Goal: Transaction & Acquisition: Purchase product/service

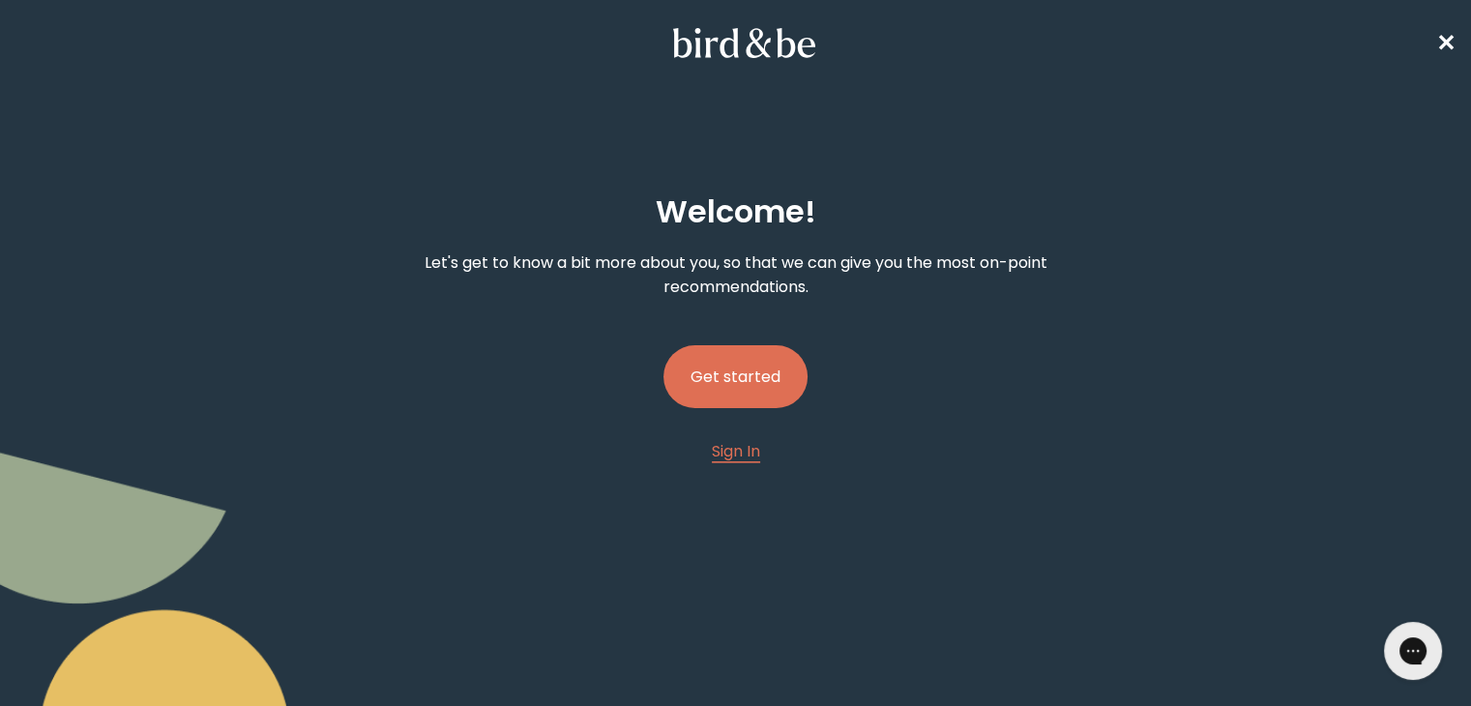
click at [758, 362] on button "Get started" at bounding box center [735, 376] width 144 height 63
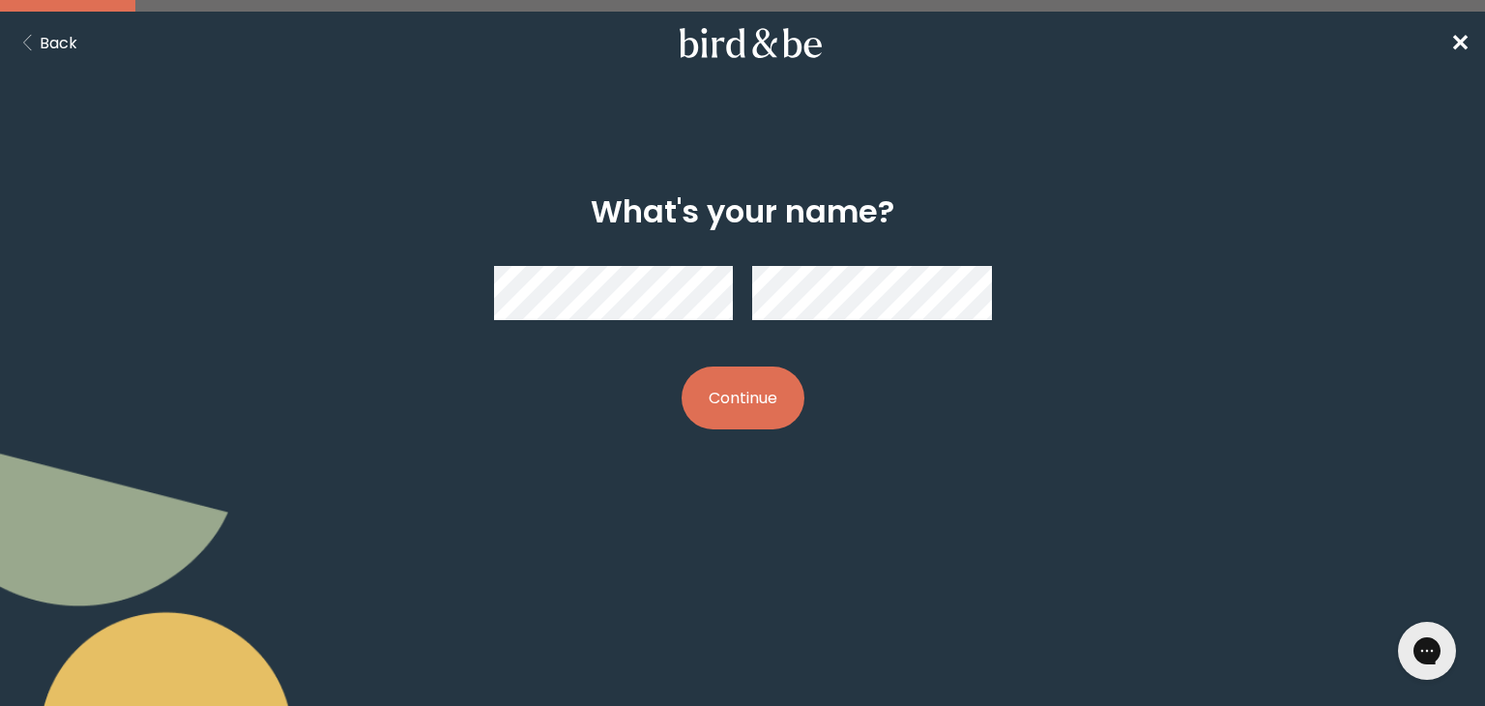
click at [724, 395] on button "Continue" at bounding box center [743, 397] width 123 height 63
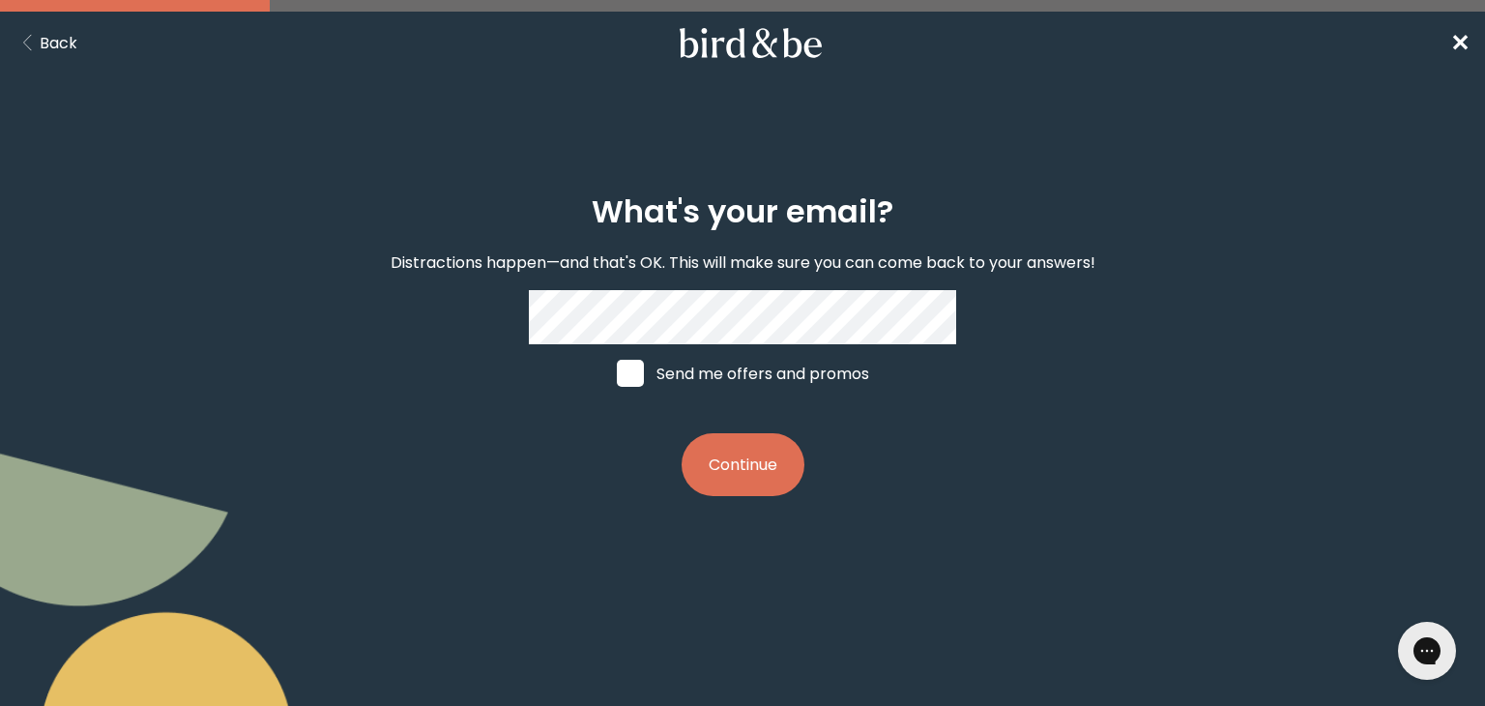
click at [734, 490] on button "Continue" at bounding box center [743, 464] width 123 height 63
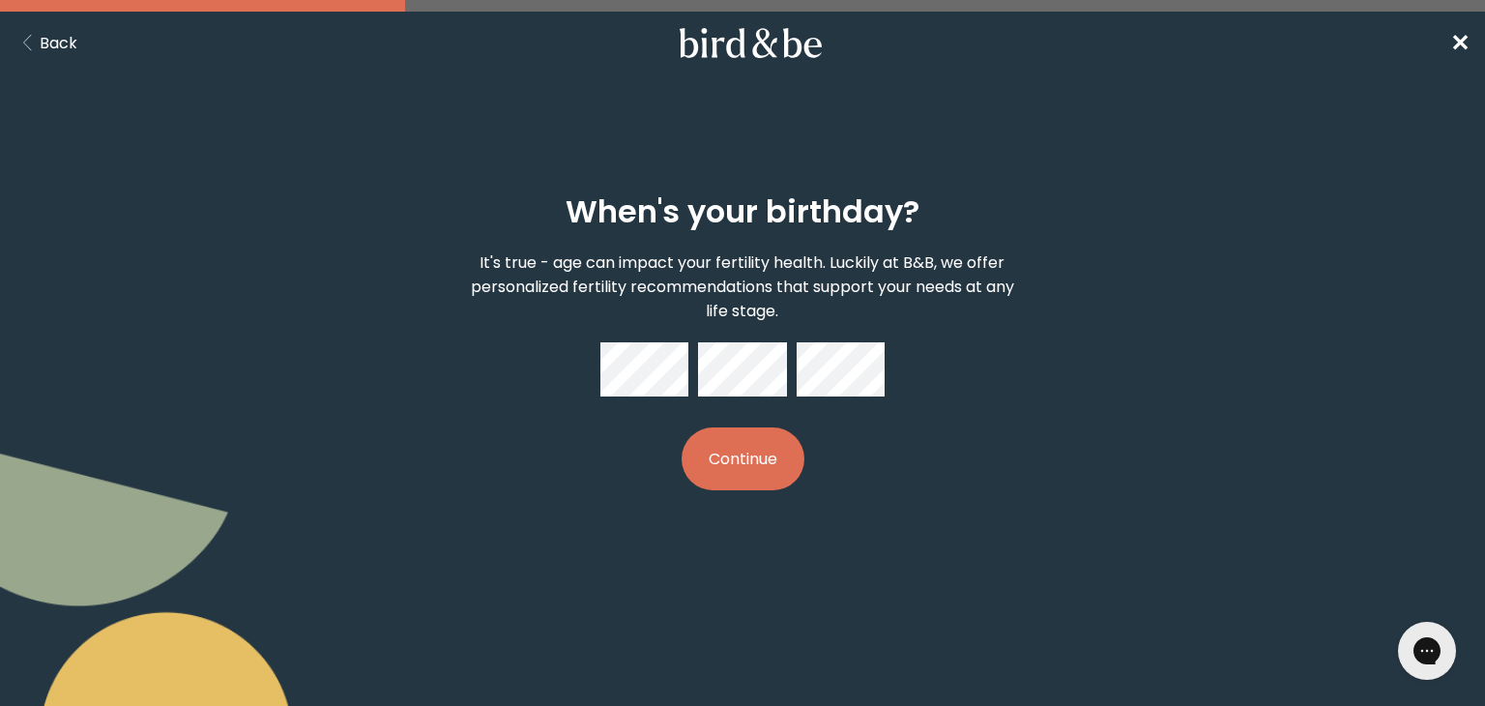
click at [762, 466] on button "Continue" at bounding box center [743, 458] width 123 height 63
click at [760, 461] on button "Continue" at bounding box center [743, 458] width 123 height 63
click at [767, 490] on button "Continue" at bounding box center [743, 458] width 123 height 63
click at [725, 490] on button "Continue" at bounding box center [743, 458] width 123 height 63
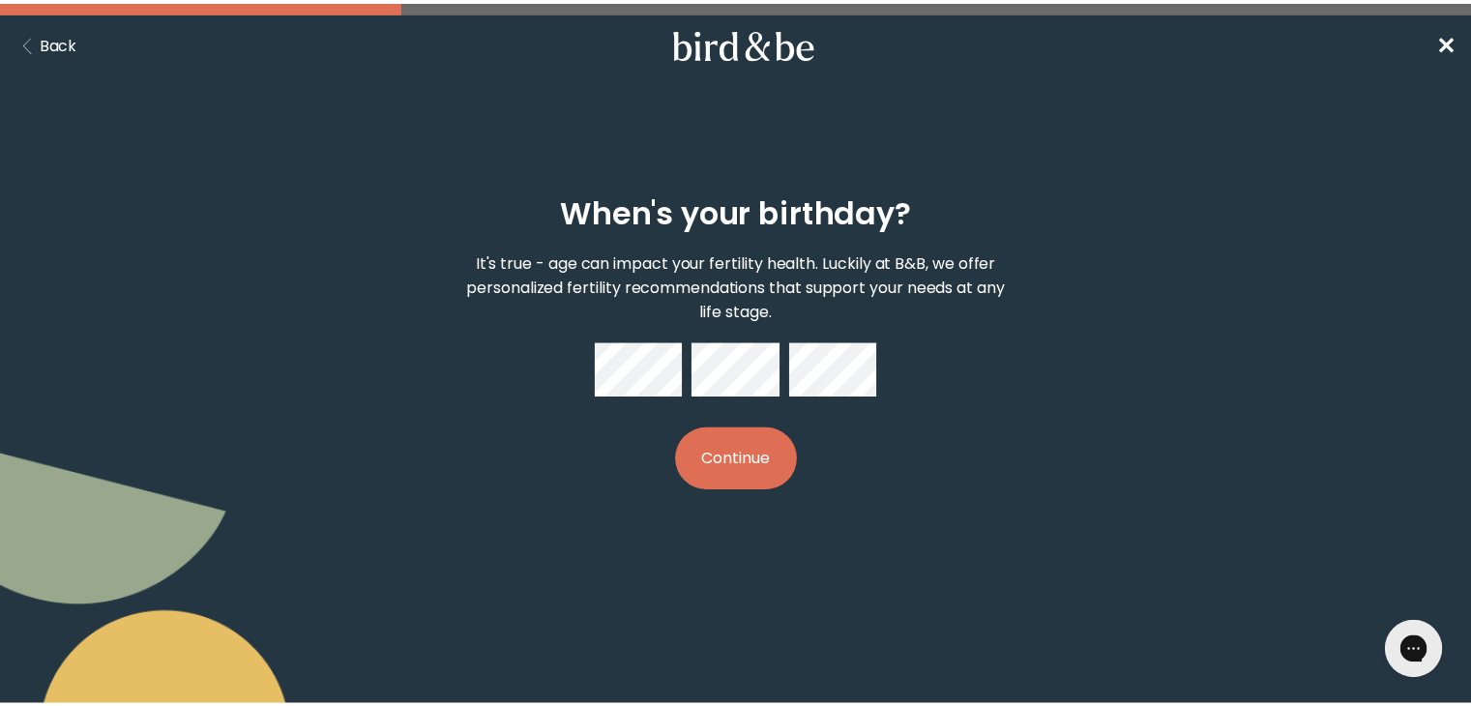
scroll to position [200, 0]
click button "Continue"
click at [744, 490] on button "Continue" at bounding box center [743, 458] width 123 height 63
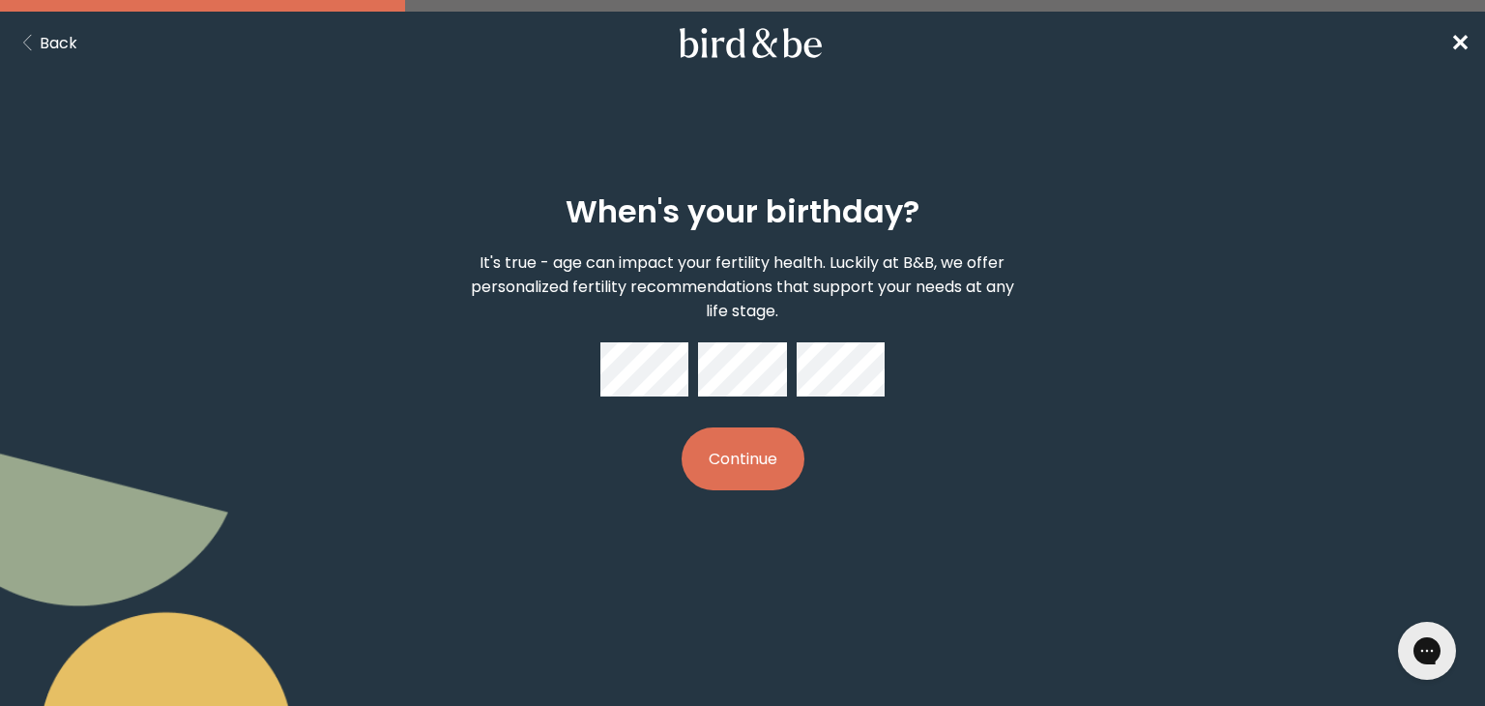
click at [771, 430] on button "Continue" at bounding box center [743, 458] width 123 height 63
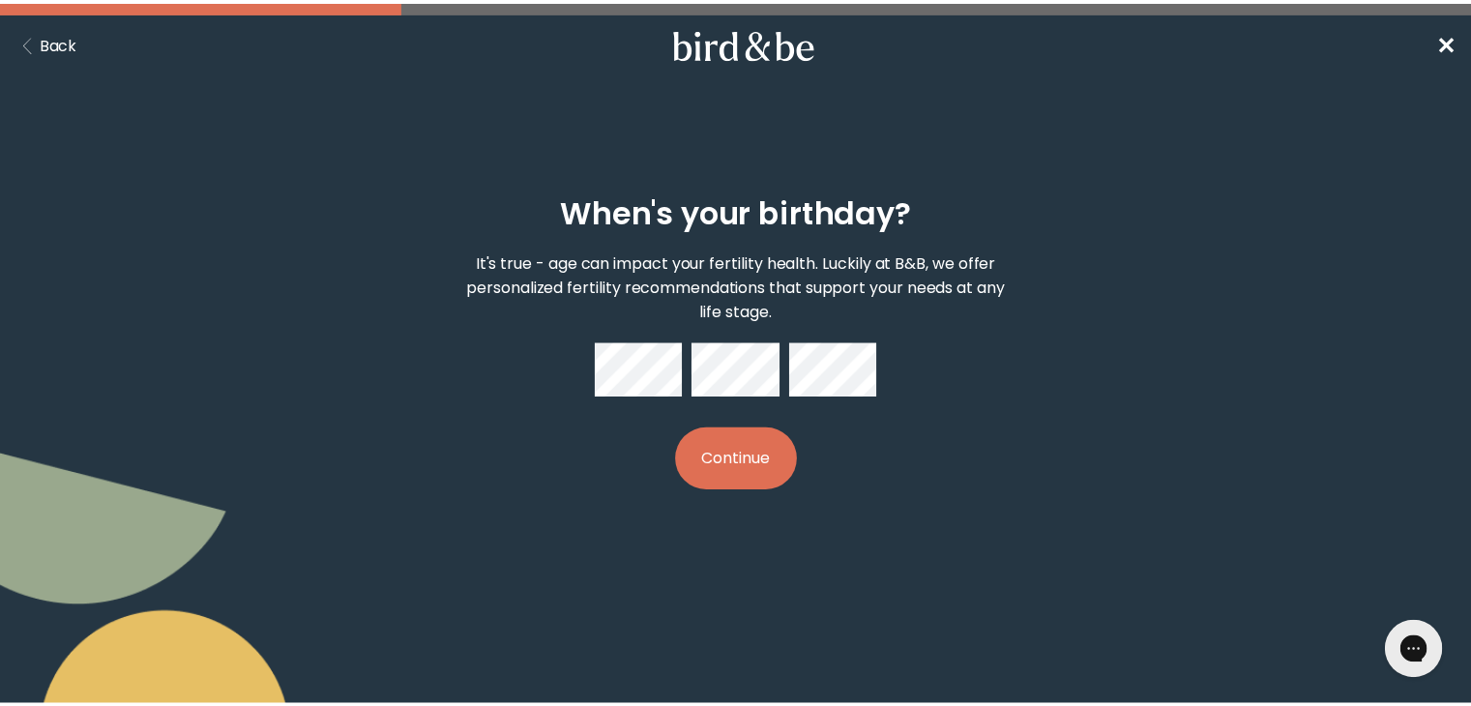
scroll to position [189, 0]
click at [739, 490] on button "Continue" at bounding box center [743, 458] width 123 height 63
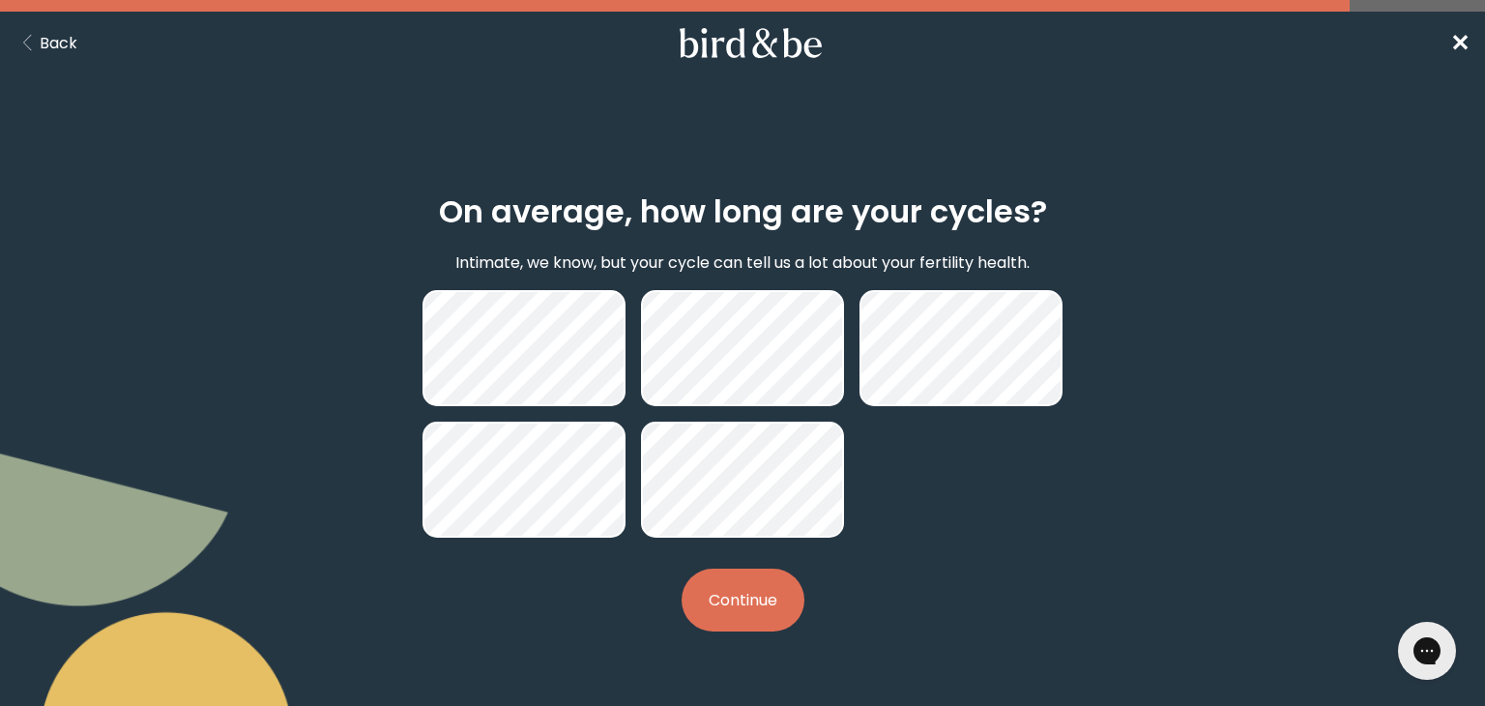
click at [740, 600] on button "Continue" at bounding box center [743, 600] width 123 height 63
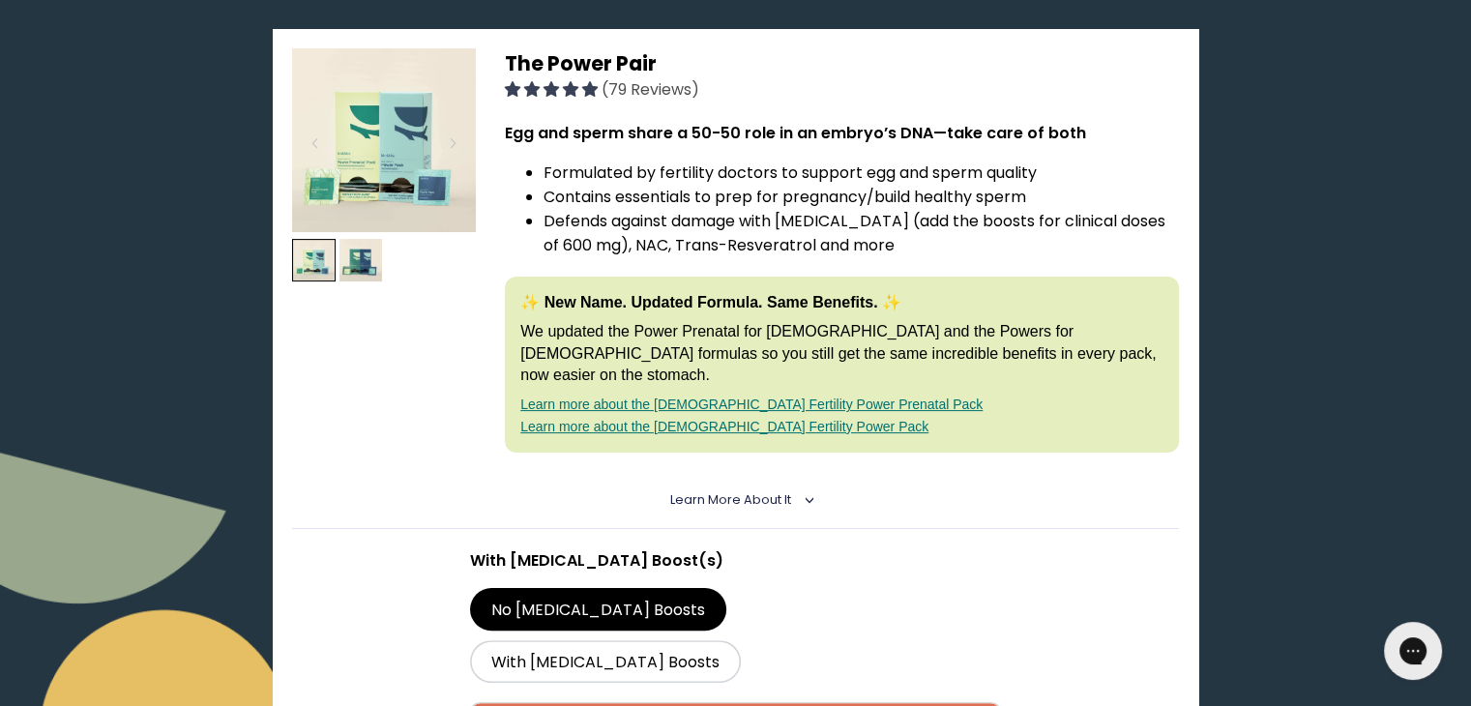
scroll to position [319, 0]
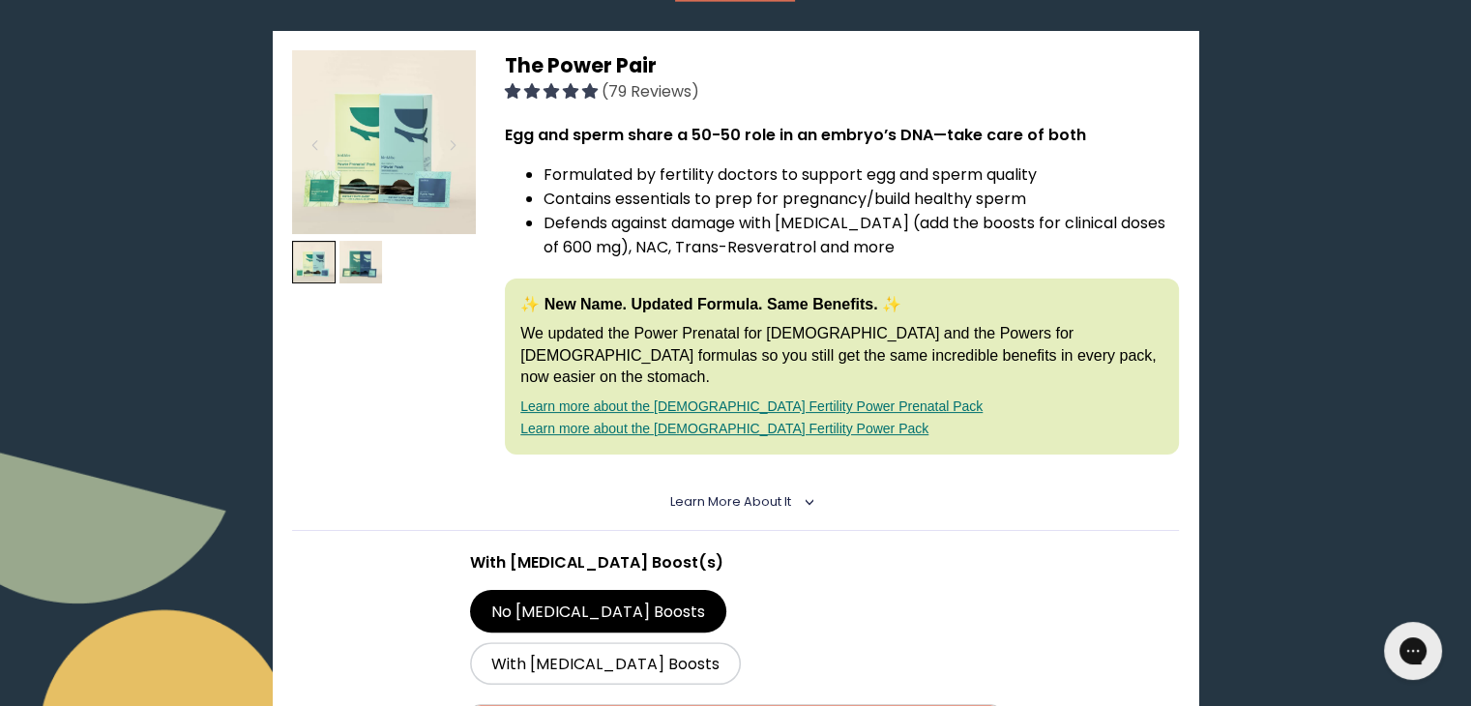
click at [725, 482] on details "Learn More About it < What makes it special 30 daily packs to simplify your rou…" at bounding box center [735, 502] width 887 height 57
click at [752, 493] on span "Learn More About it" at bounding box center [730, 501] width 121 height 16
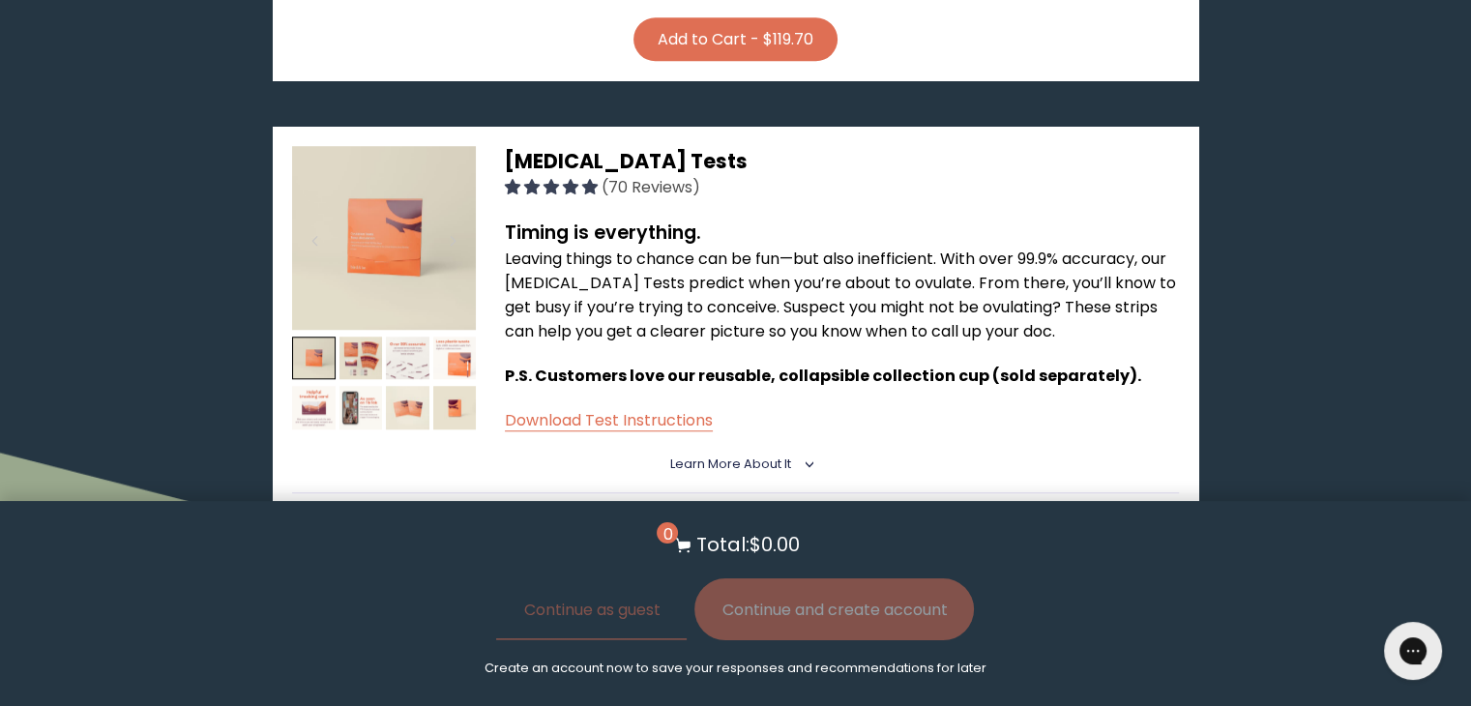
scroll to position [1566, 0]
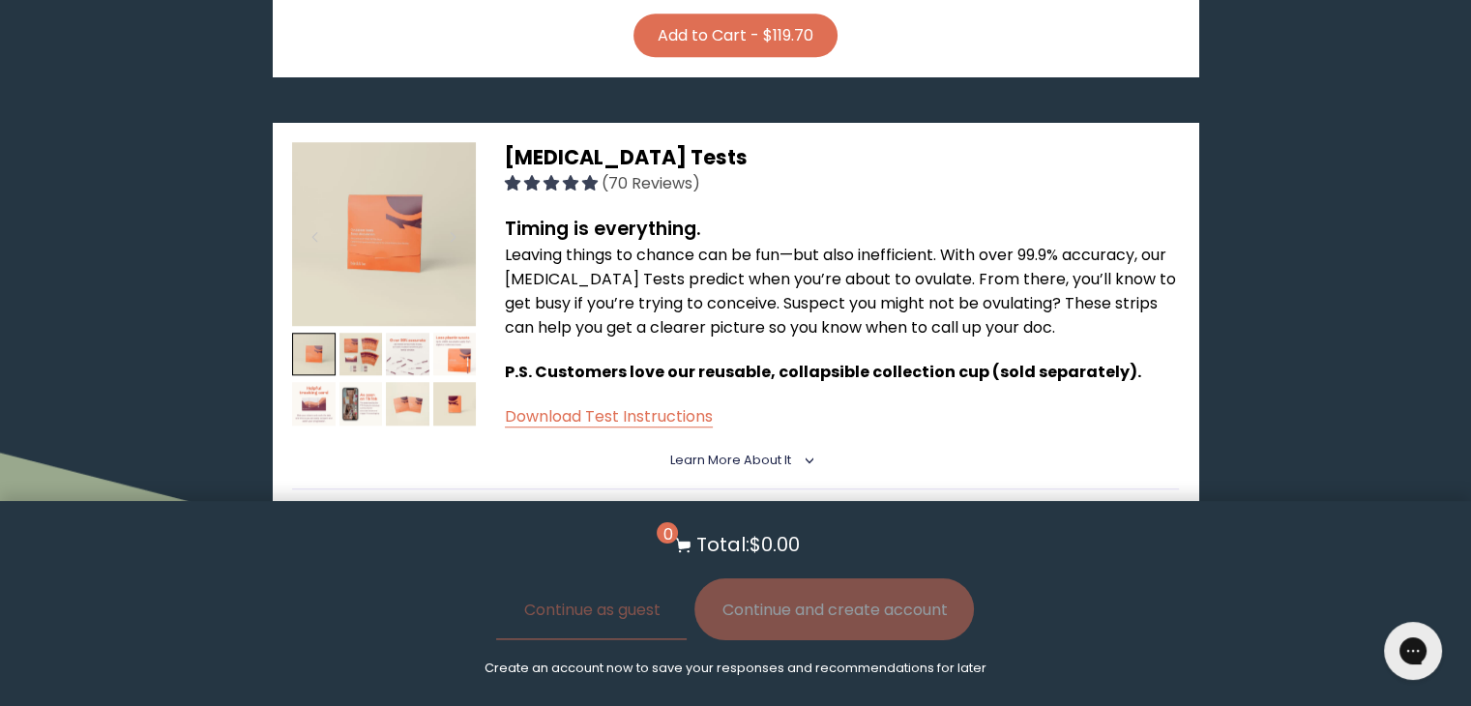
drag, startPoint x: 1156, startPoint y: 315, endPoint x: 1312, endPoint y: 98, distance: 267.5
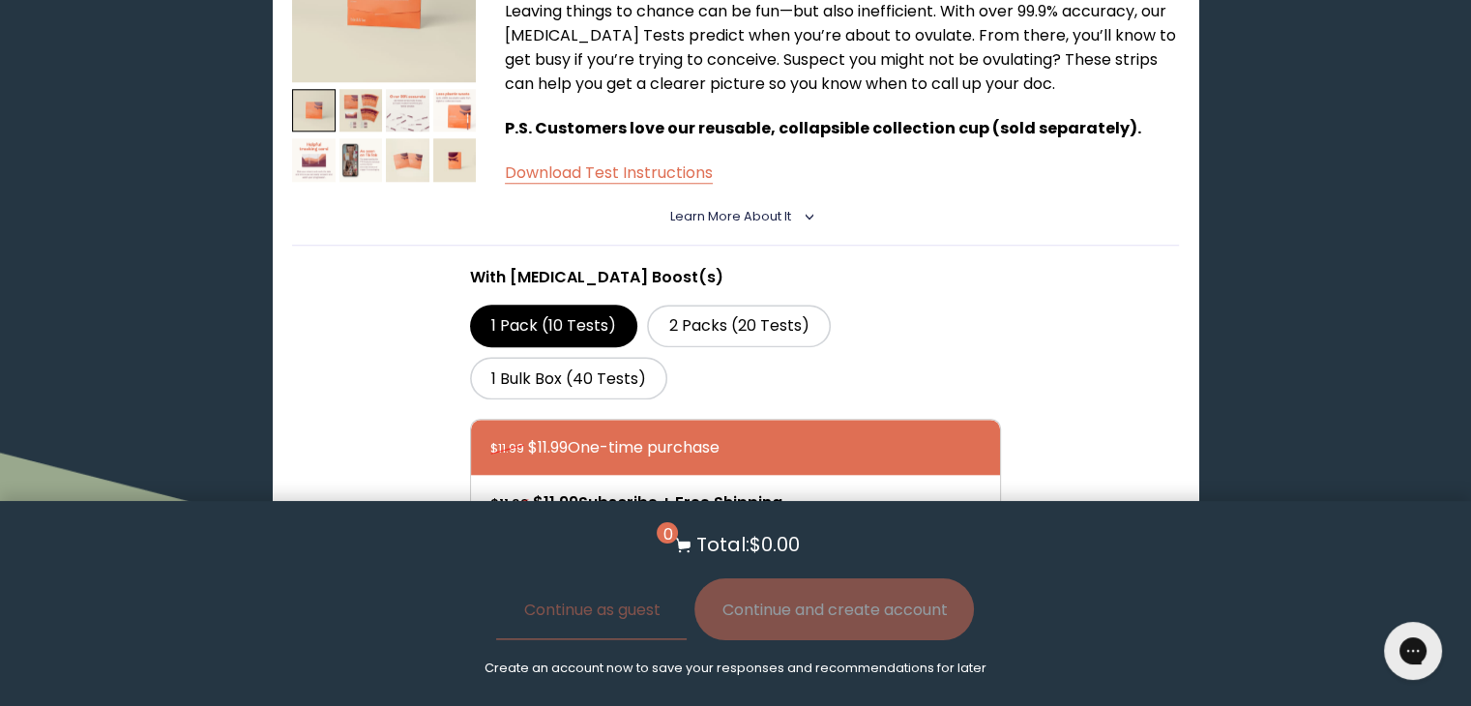
scroll to position [1806, 0]
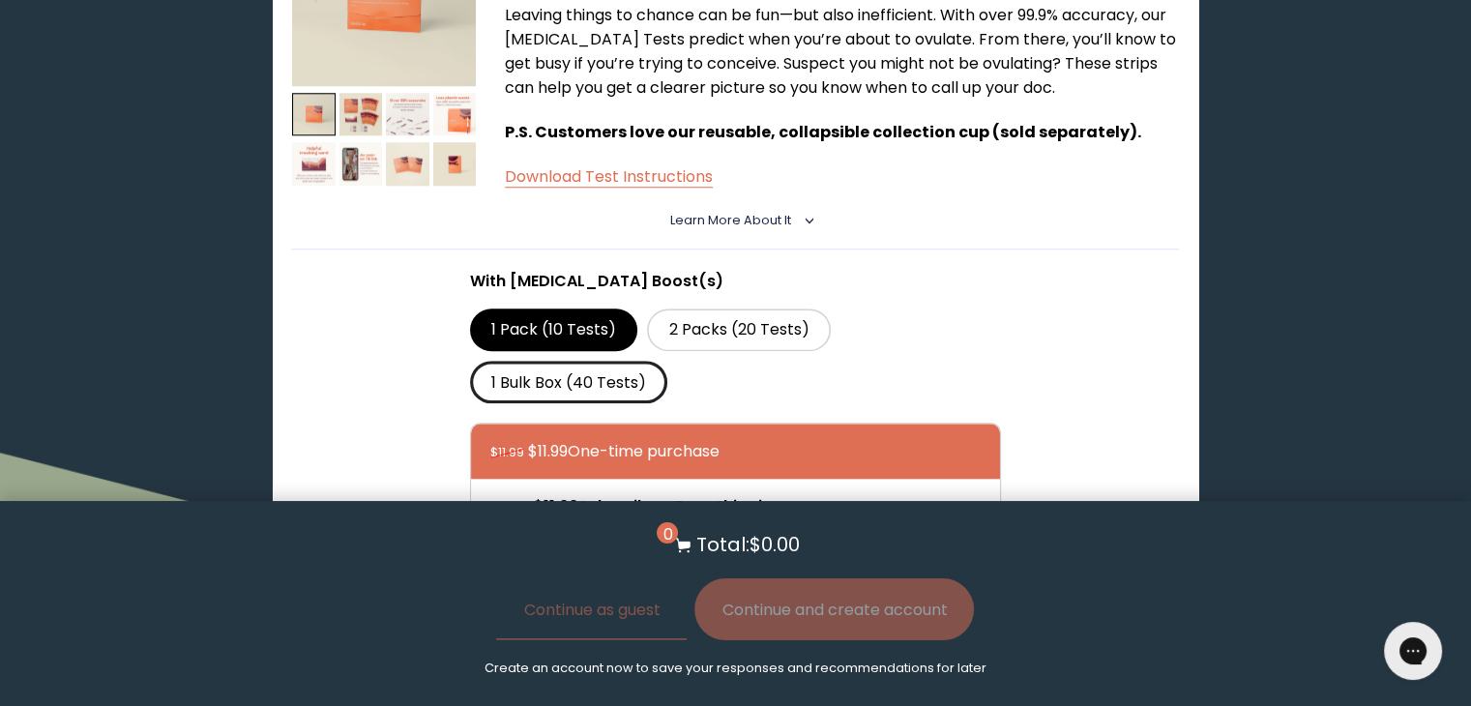
click at [597, 361] on label "1 Bulk Box (40 Tests)" at bounding box center [569, 382] width 198 height 43
click at [0, 0] on input "1 Bulk Box (40 Tests)" at bounding box center [0, 0] width 0 height 0
click at [572, 308] on label "1 Pack (10 Tests)" at bounding box center [554, 329] width 168 height 43
click at [0, 0] on input "1 Pack (10 Tests)" at bounding box center [0, 0] width 0 height 0
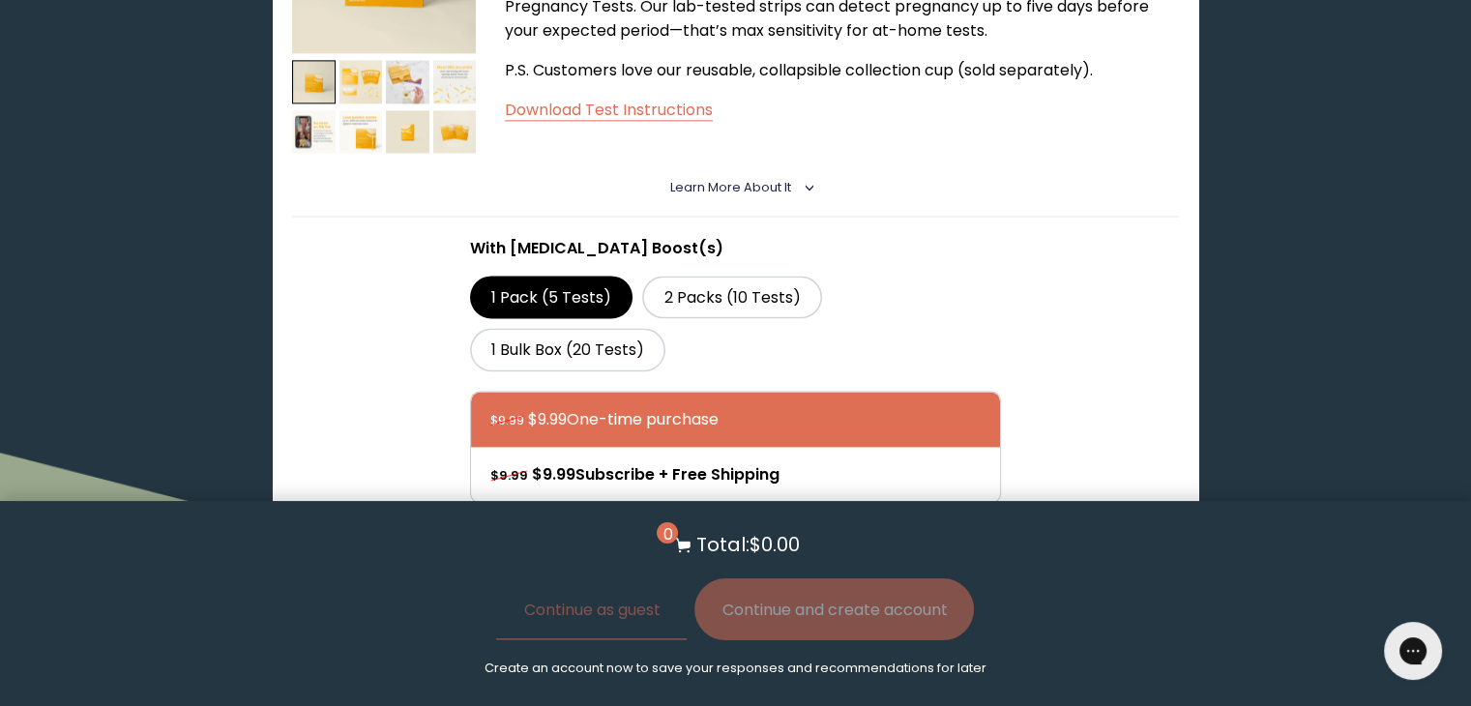
scroll to position [2664, 0]
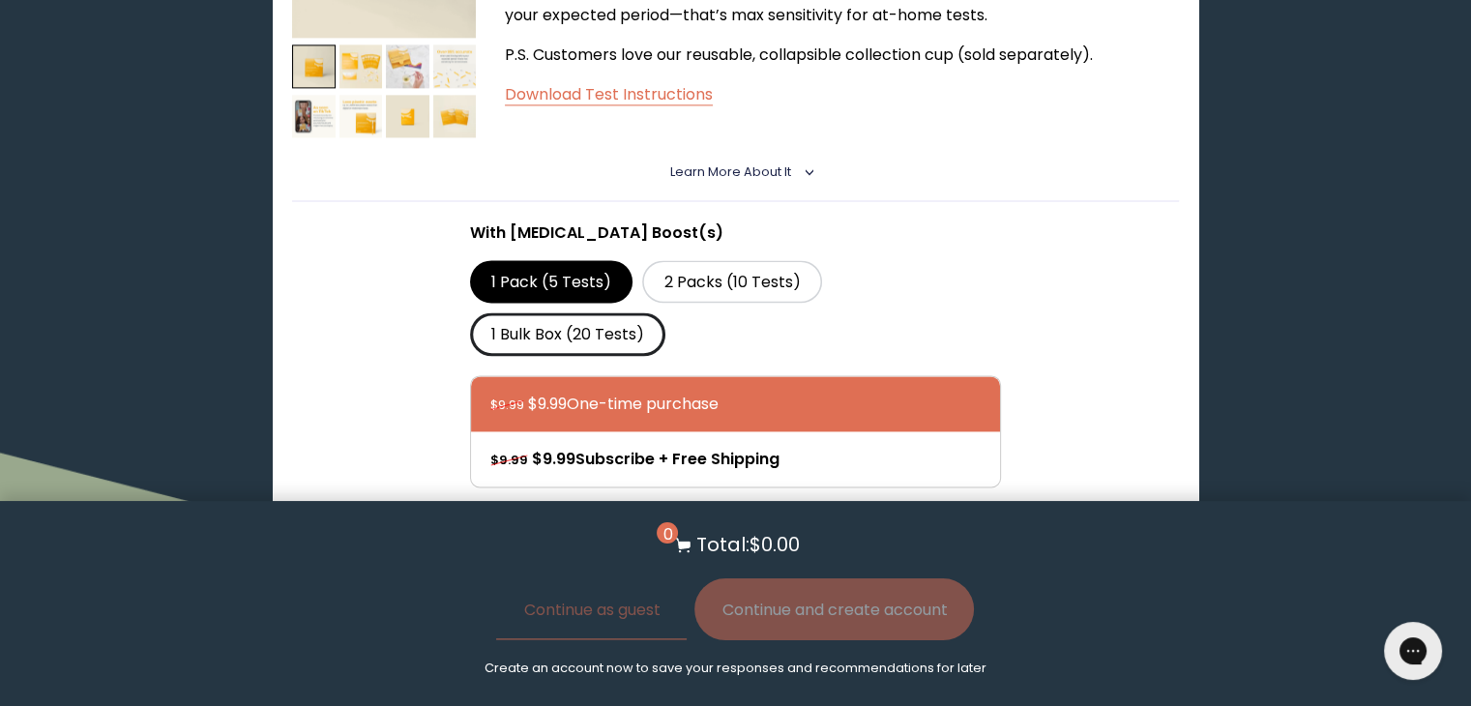
click at [597, 312] on label "1 Bulk Box (20 Tests)" at bounding box center [568, 333] width 196 height 43
click at [0, 0] on input "1 Bulk Box (20 Tests)" at bounding box center [0, 0] width 0 height 0
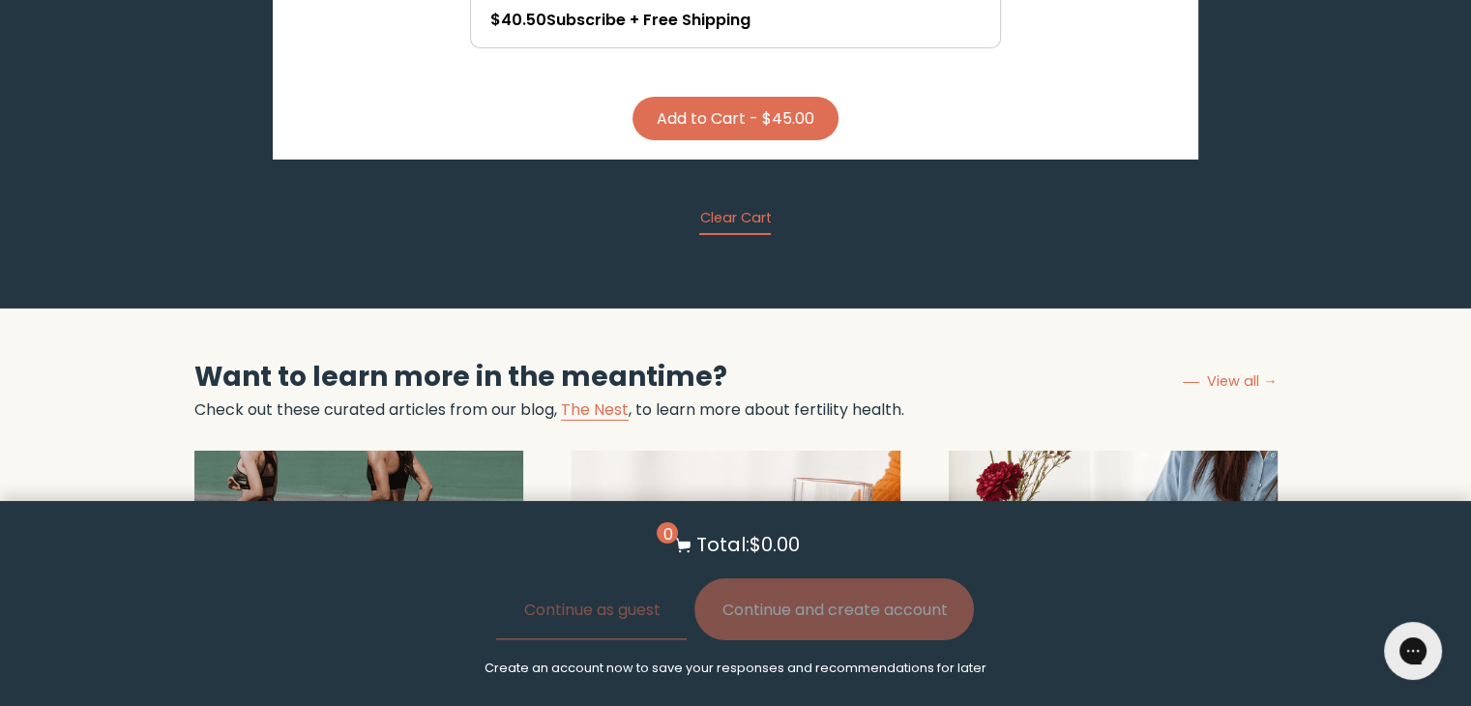
scroll to position [6794, 0]
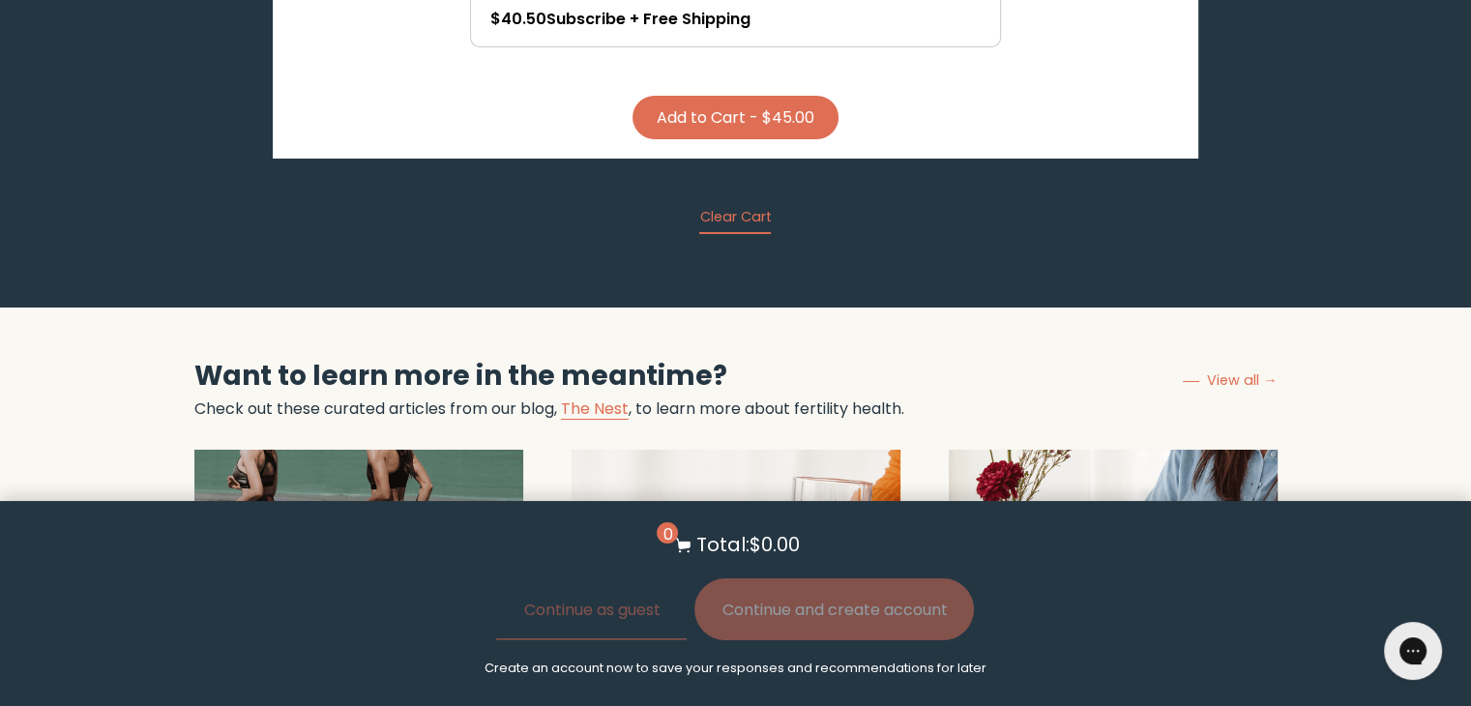
click at [773, 450] on img at bounding box center [735, 571] width 329 height 242
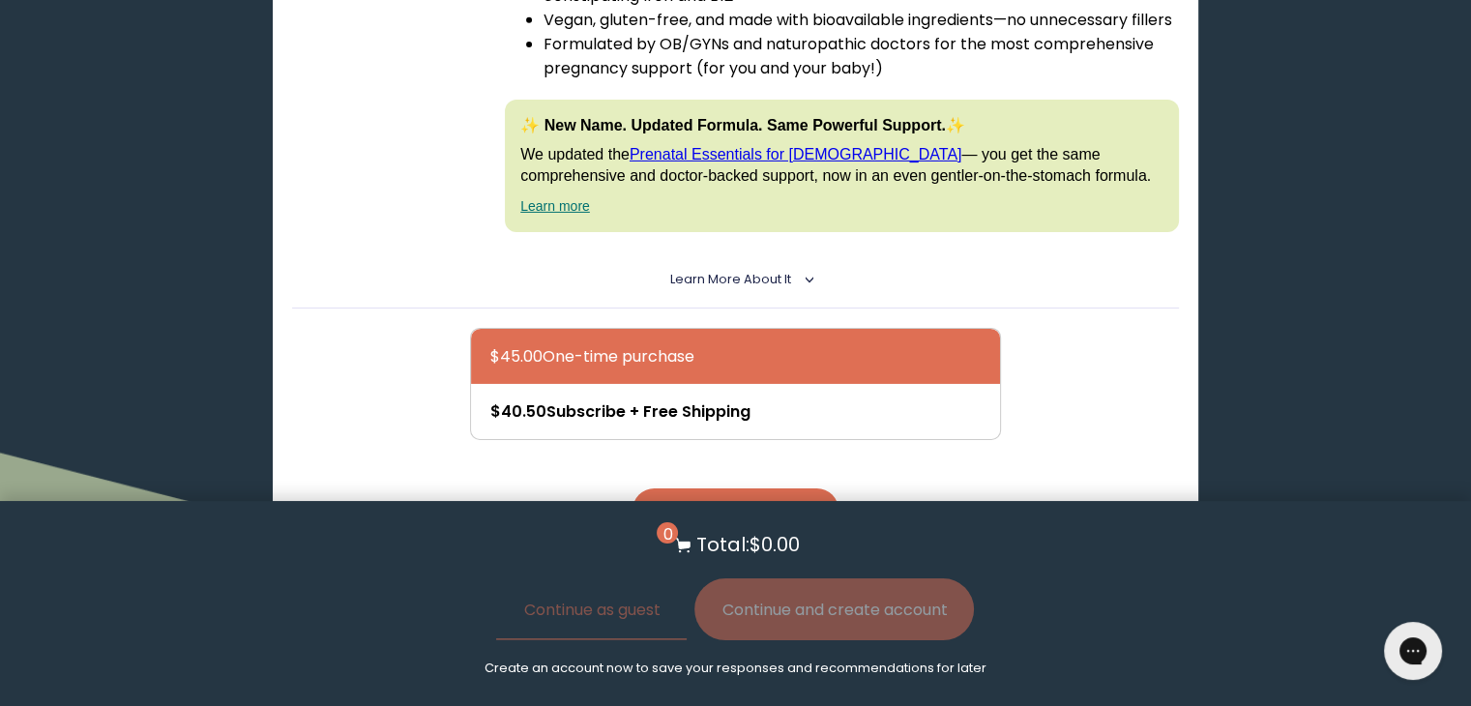
scroll to position [6406, 0]
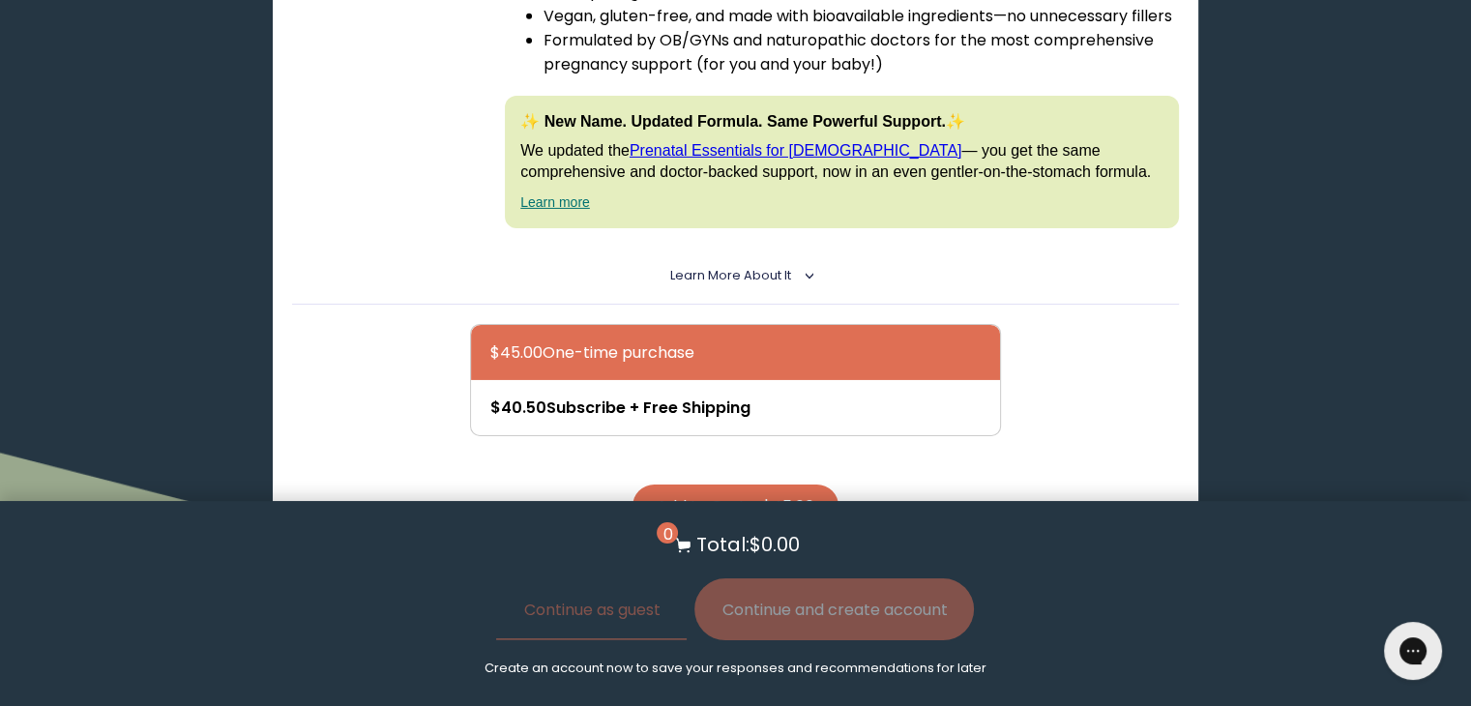
click at [715, 596] on button "Clear Cart" at bounding box center [735, 609] width 72 height 27
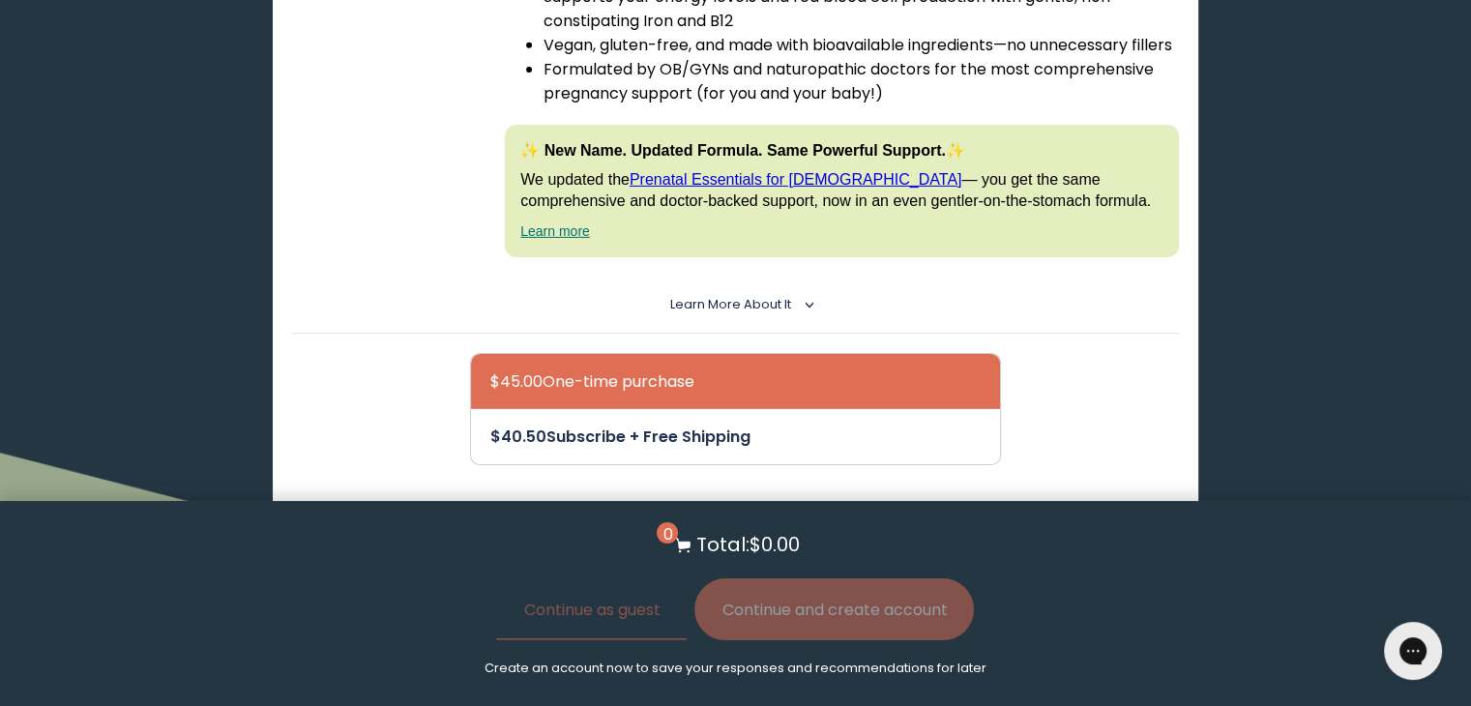
scroll to position [6375, 0]
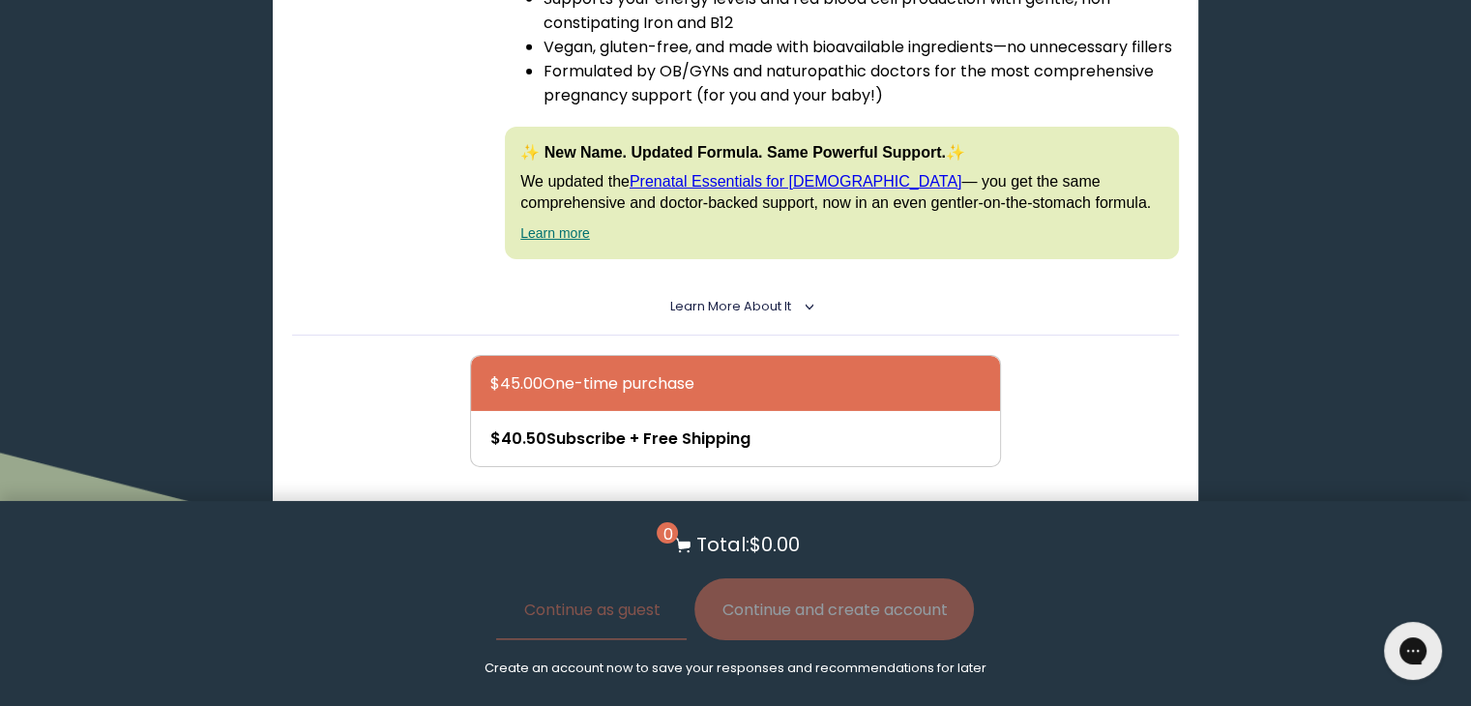
click at [781, 515] on button "Add to Cart - $45.00" at bounding box center [735, 537] width 206 height 44
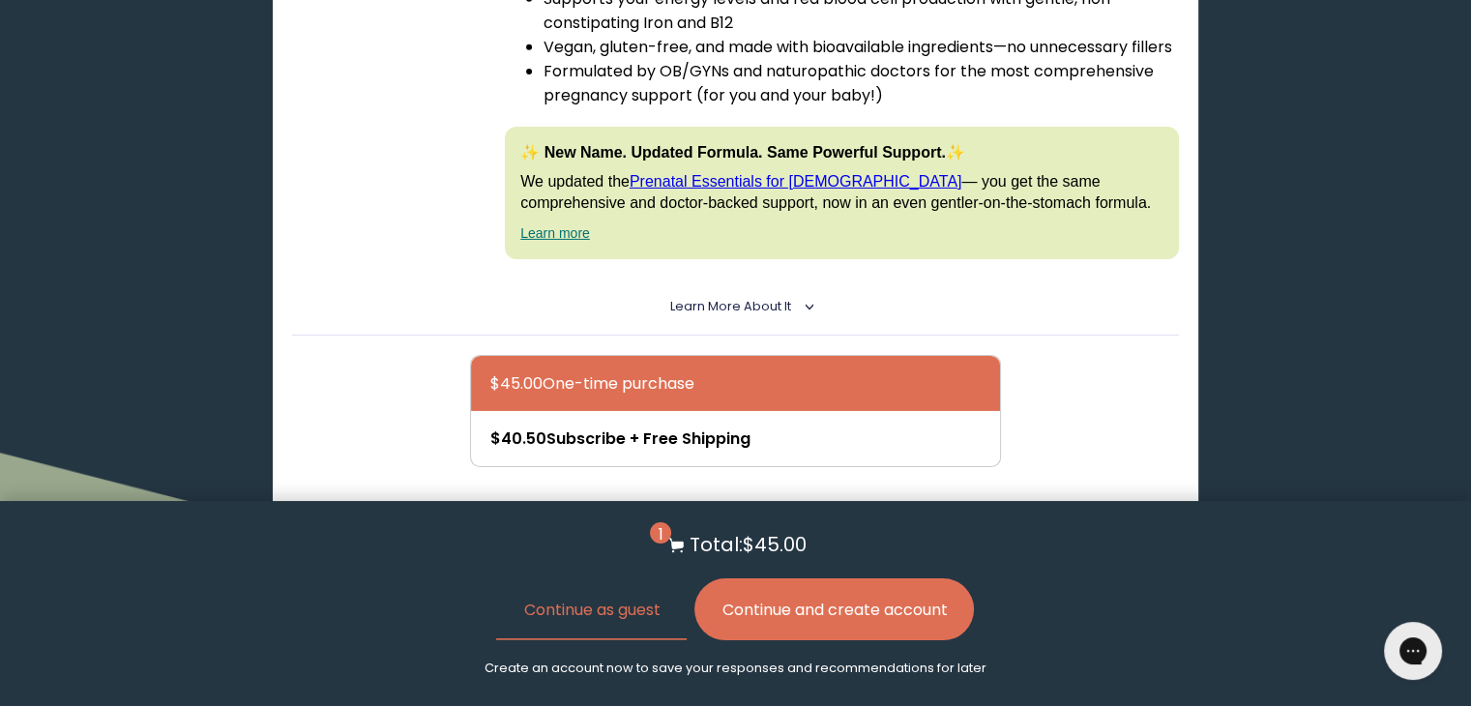
click at [762, 619] on button "Continue and create account" at bounding box center [833, 609] width 279 height 62
